Goal: Information Seeking & Learning: Learn about a topic

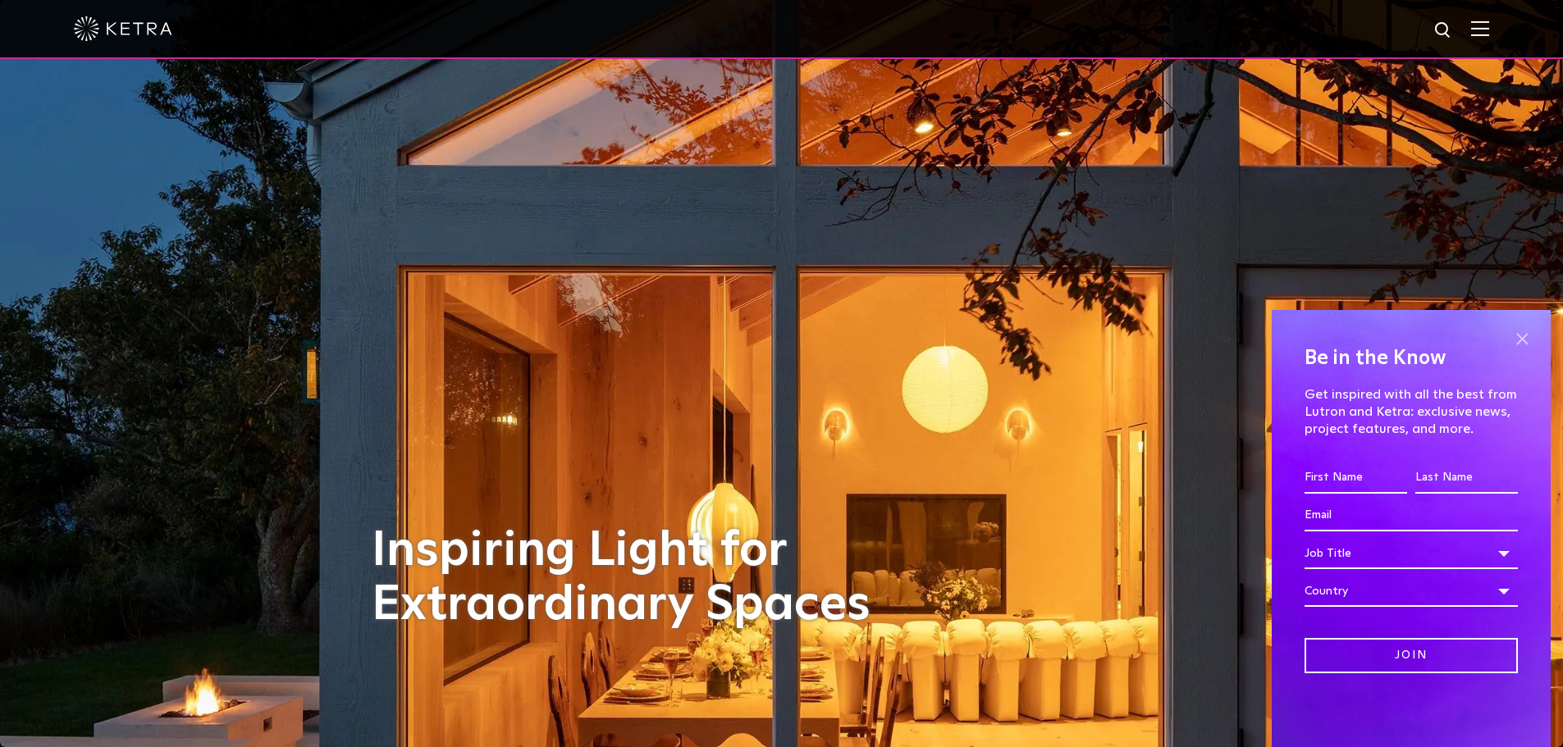
click at [1522, 338] on span at bounding box center [1521, 338] width 25 height 25
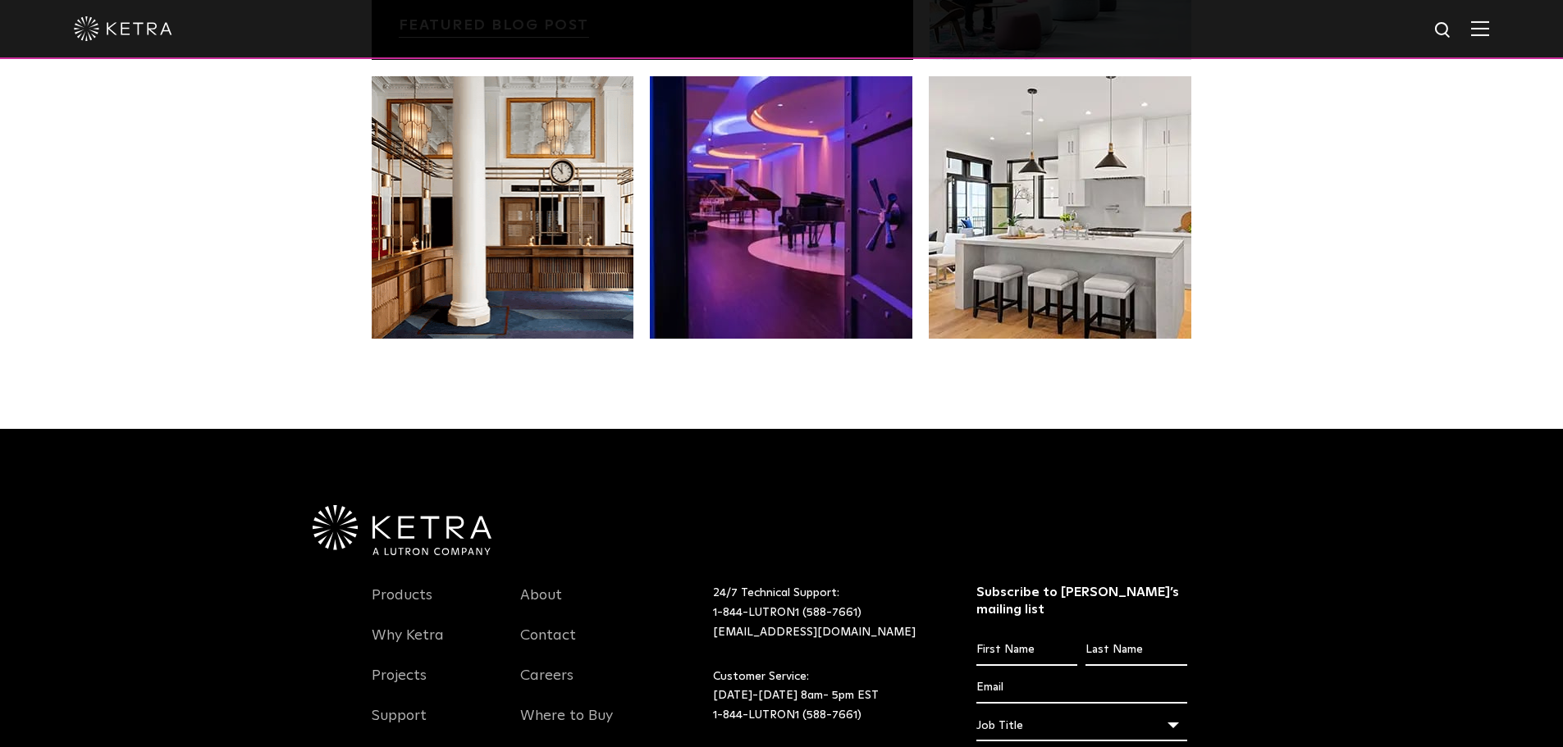
scroll to position [3363, 0]
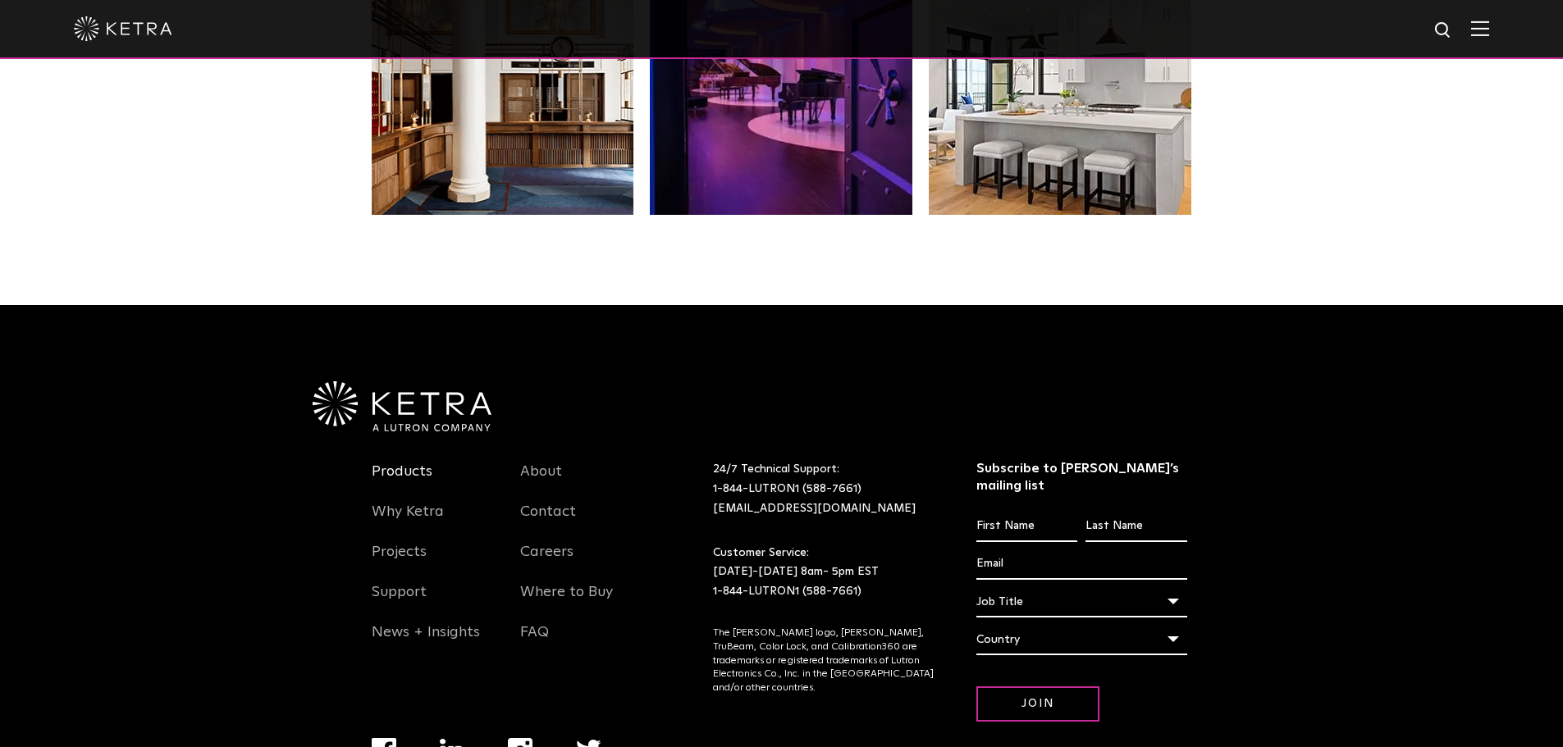
click at [384, 466] on link "Products" at bounding box center [402, 482] width 61 height 38
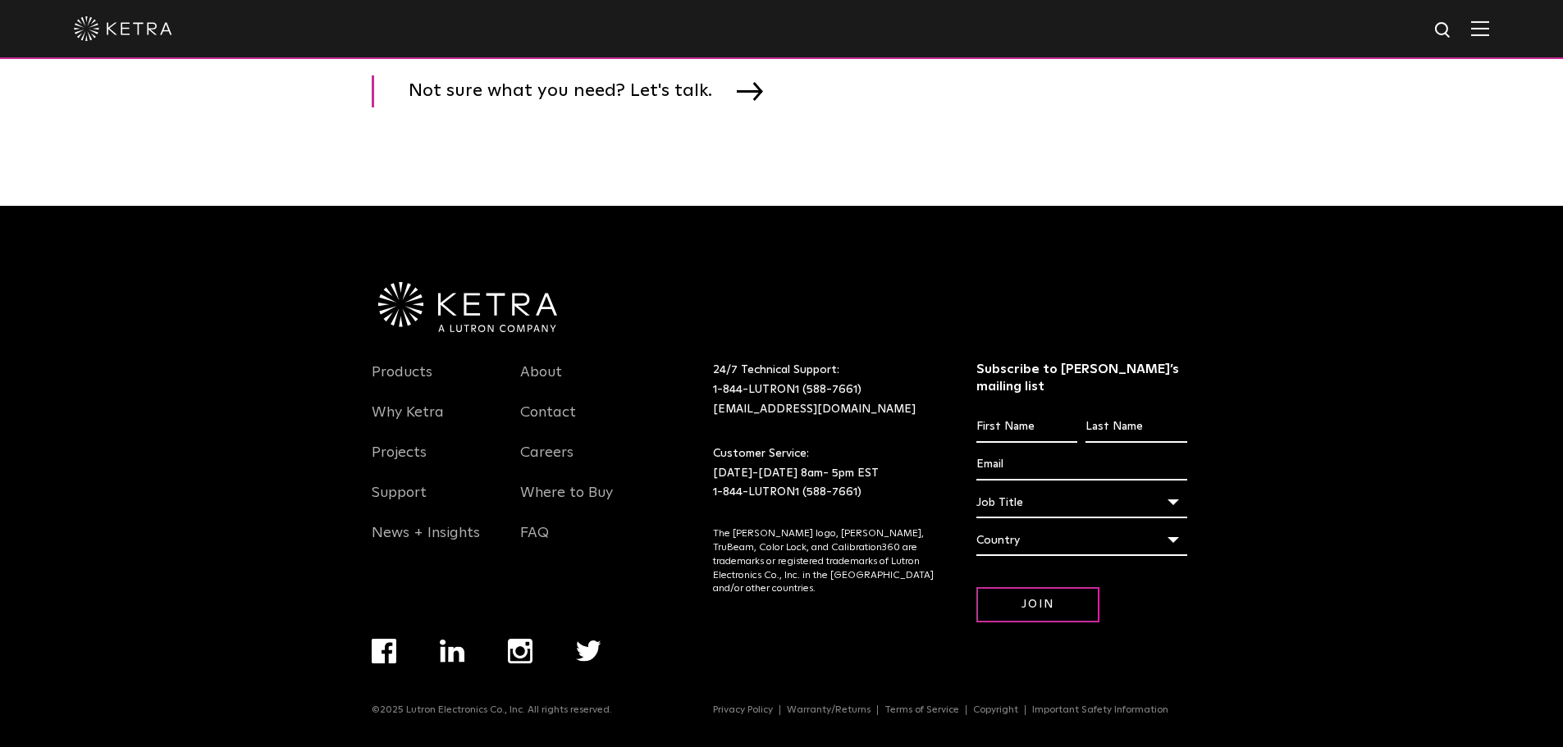
scroll to position [2842, 0]
click at [542, 383] on link "About" at bounding box center [541, 382] width 42 height 38
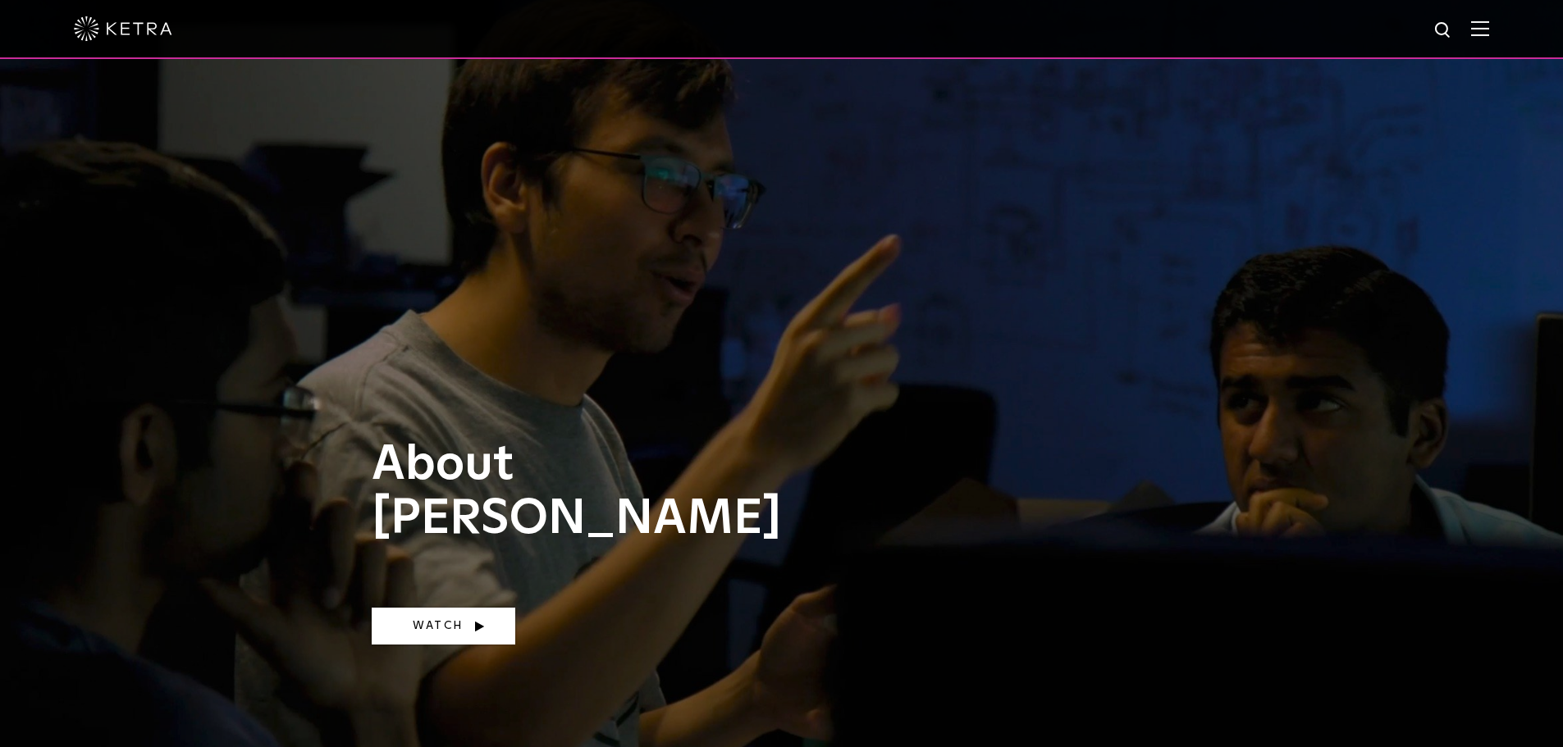
click at [454, 632] on link "Watch" at bounding box center [444, 626] width 144 height 37
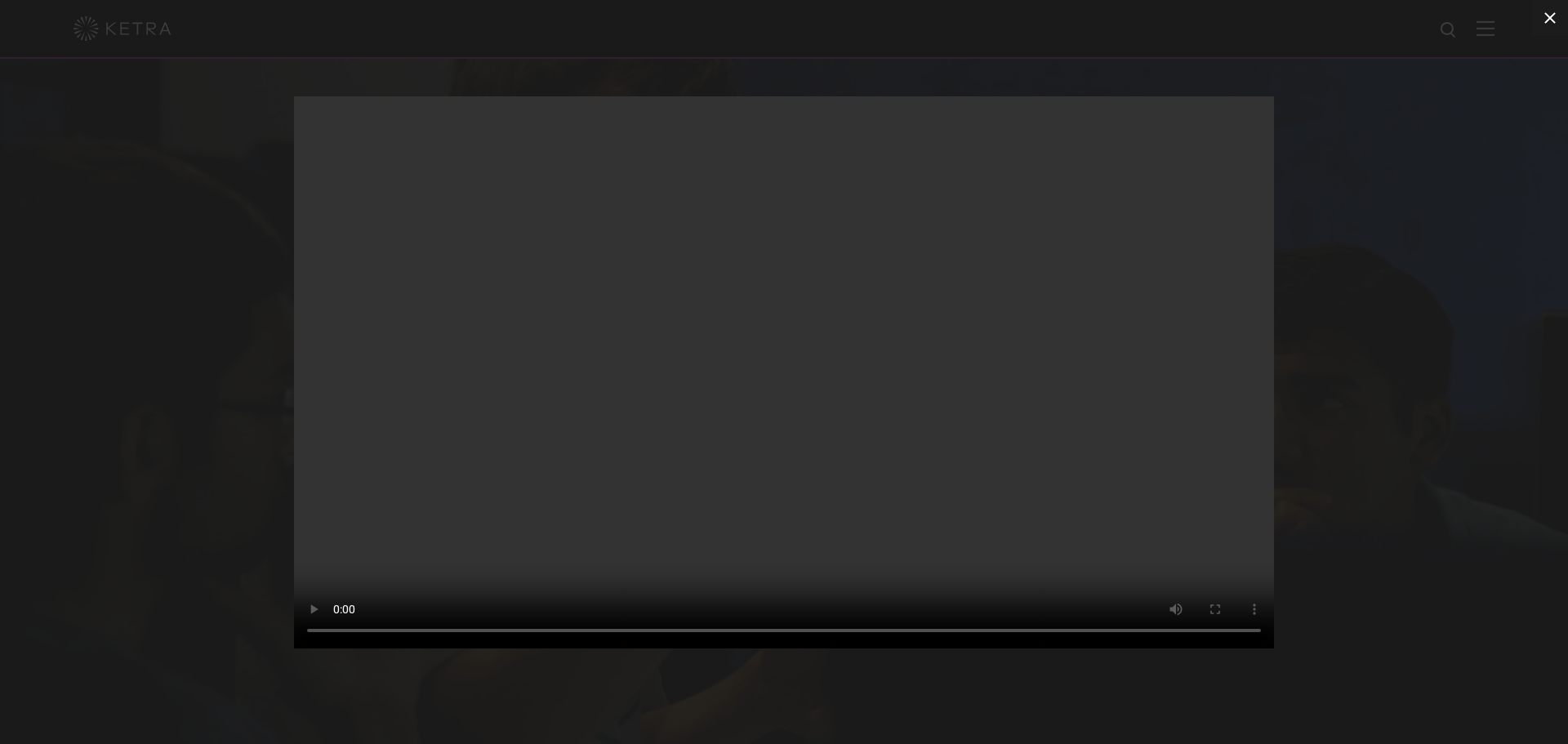
click at [1555, 16] on icon at bounding box center [1550, 18] width 20 height 20
